Goal: Task Accomplishment & Management: Complete application form

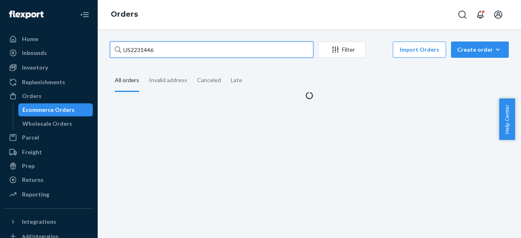
click at [131, 52] on input "US2231446" at bounding box center [212, 50] width 204 height 16
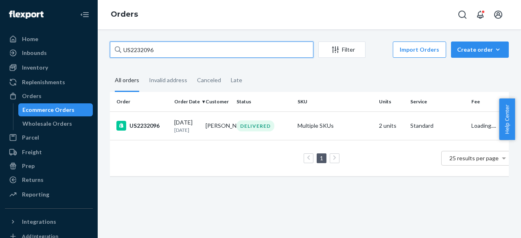
type input "US2232096"
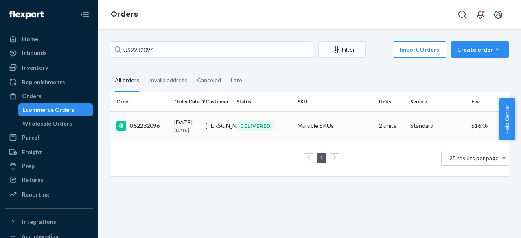
click at [142, 123] on div "US2232096" at bounding box center [141, 126] width 51 height 10
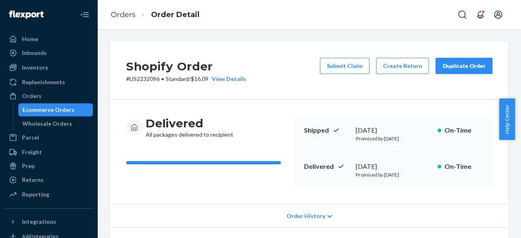
click at [347, 101] on div "Delivered All packages delivered to recipient Shipped [DATE] Promised by [DATE]…" at bounding box center [309, 152] width 399 height 105
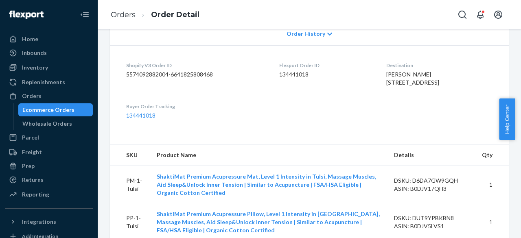
scroll to position [365, 0]
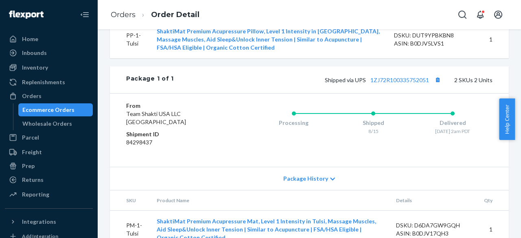
click at [368, 88] on div "Package 1 of 1 Shipped via UPS 1ZJ72R100335752051 2 SKUs 2 Units" at bounding box center [309, 79] width 399 height 27
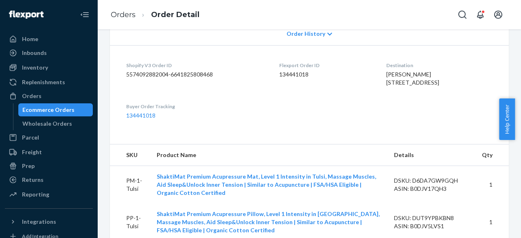
scroll to position [0, 0]
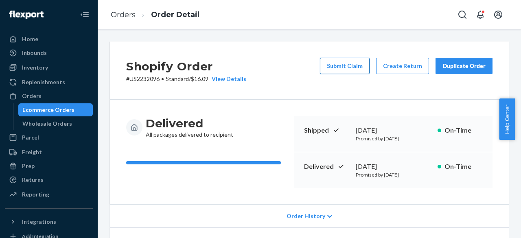
click at [343, 65] on button "Submit Claim" at bounding box center [345, 66] width 50 height 16
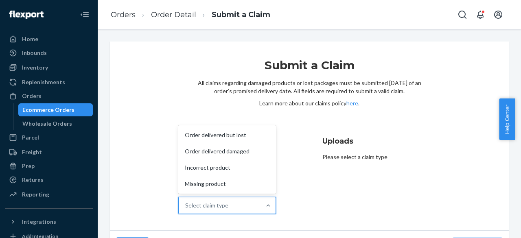
click at [248, 201] on div "Select claim type" at bounding box center [220, 206] width 82 height 16
click at [186, 202] on input "Why are you submitting a claim? option Order delivered but lost focused, 1 of 4…" at bounding box center [185, 206] width 1 height 8
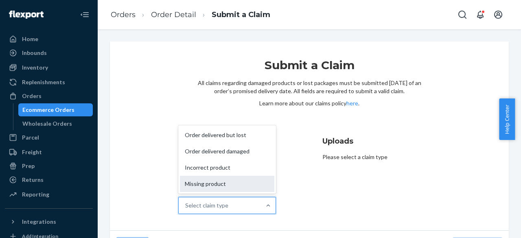
click at [231, 182] on div "Missing product" at bounding box center [227, 184] width 94 height 16
click at [186, 202] on input "Why are you submitting a claim? option Missing product focused, 4 of 4. 4 resul…" at bounding box center [185, 206] width 1 height 8
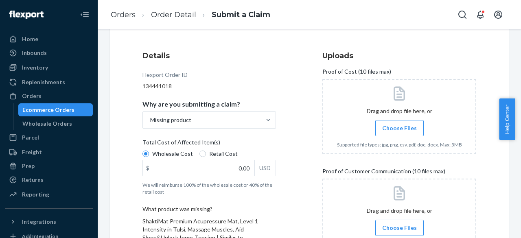
scroll to position [114, 0]
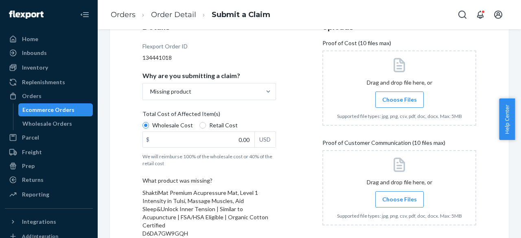
click at [222, 126] on span "Retail Cost" at bounding box center [223, 125] width 29 height 8
click at [206, 126] on input "Retail Cost" at bounding box center [203, 125] width 7 height 7
radio input "true"
radio input "false"
click at [224, 137] on input "0.00" at bounding box center [199, 139] width 112 height 15
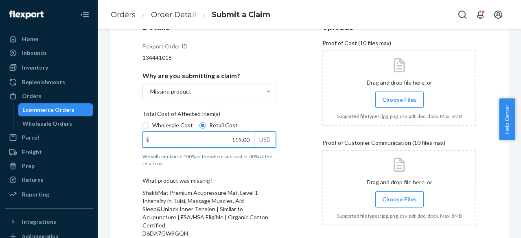
type input "119.00"
click at [299, 168] on div "Details Flexport Order ID 134441018 Why are you submitting a claim? Missing pro…" at bounding box center [310, 175] width 334 height 306
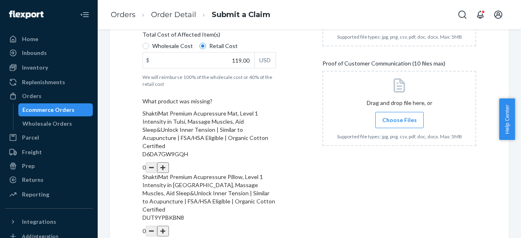
scroll to position [196, 0]
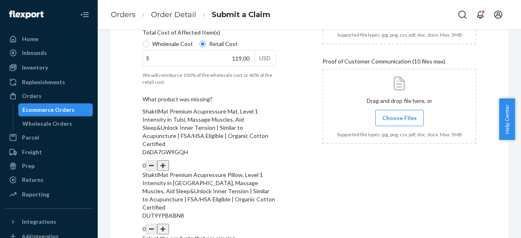
click at [169, 160] on button "button" at bounding box center [162, 165] width 11 height 11
click at [316, 163] on div "Details Flexport Order ID 134441018 Why are you submitting a claim? Missing pro…" at bounding box center [310, 94] width 334 height 306
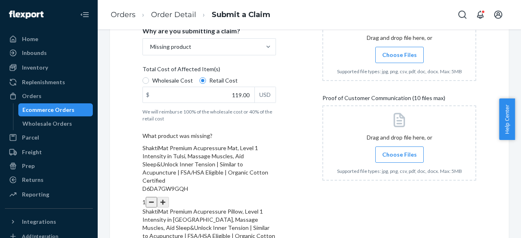
scroll to position [98, 0]
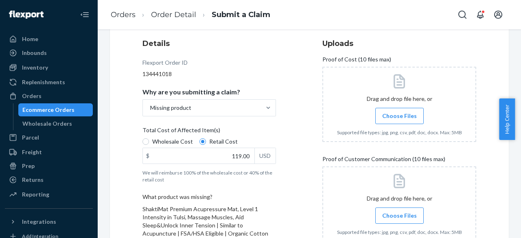
click at [383, 118] on span "Choose Files" at bounding box center [399, 116] width 35 height 8
click at [400, 118] on input "Choose Files" at bounding box center [400, 116] width 0 height 9
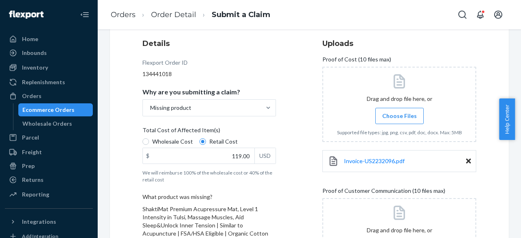
scroll to position [281, 0]
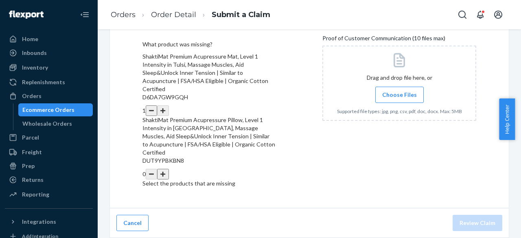
click at [376, 87] on label "Choose Files" at bounding box center [400, 95] width 48 height 16
click at [400, 90] on input "Choose Files" at bounding box center [400, 94] width 0 height 9
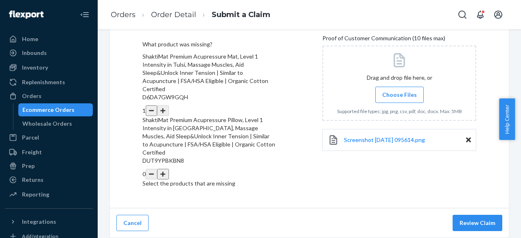
scroll to position [284, 0]
click at [472, 226] on button "Review Claim" at bounding box center [478, 223] width 50 height 16
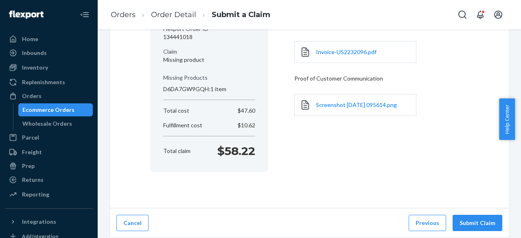
scroll to position [102, 0]
click at [457, 222] on button "Submit Claim" at bounding box center [478, 224] width 50 height 16
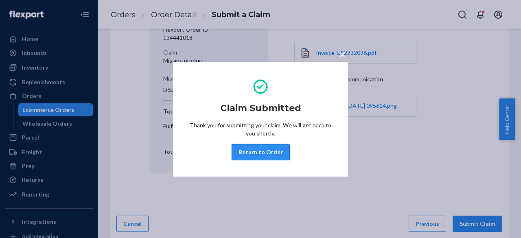
click at [257, 146] on button "Return to Order" at bounding box center [261, 152] width 58 height 16
